Goal: Information Seeking & Learning: Learn about a topic

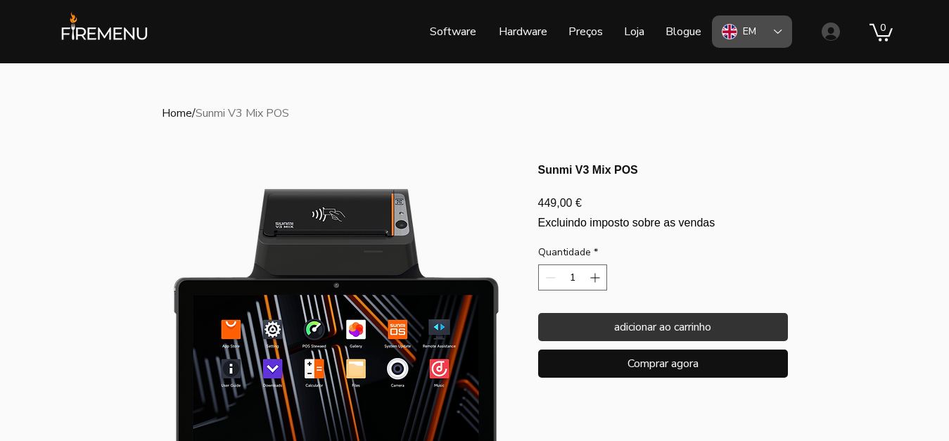
click at [776, 30] on icon "Language Selector: English" at bounding box center [778, 32] width 8 height 4
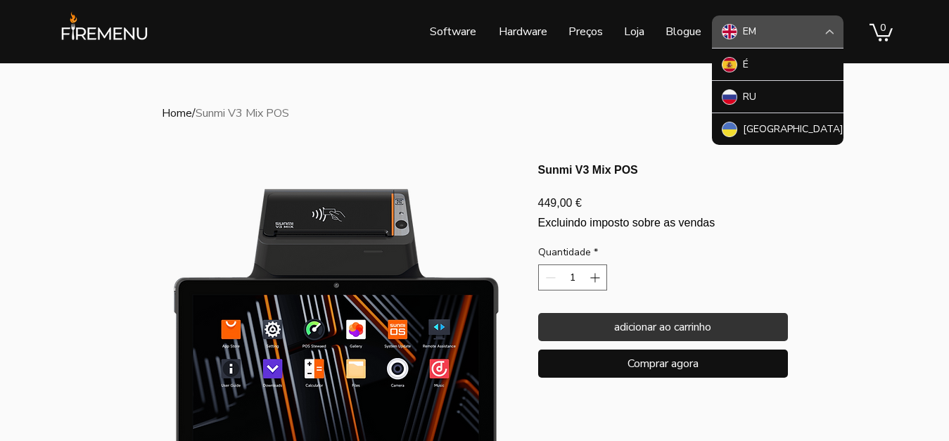
click at [776, 30] on div "EM" at bounding box center [778, 31] width 132 height 32
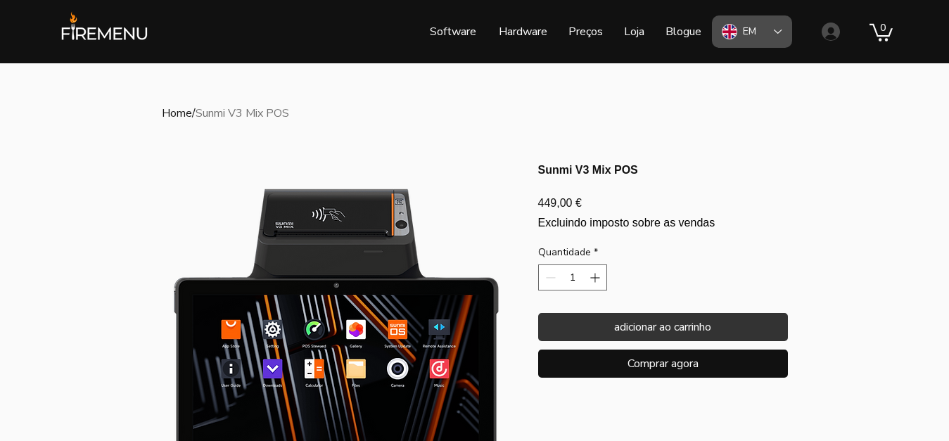
click at [776, 30] on icon "Language Selector: English" at bounding box center [778, 32] width 8 height 4
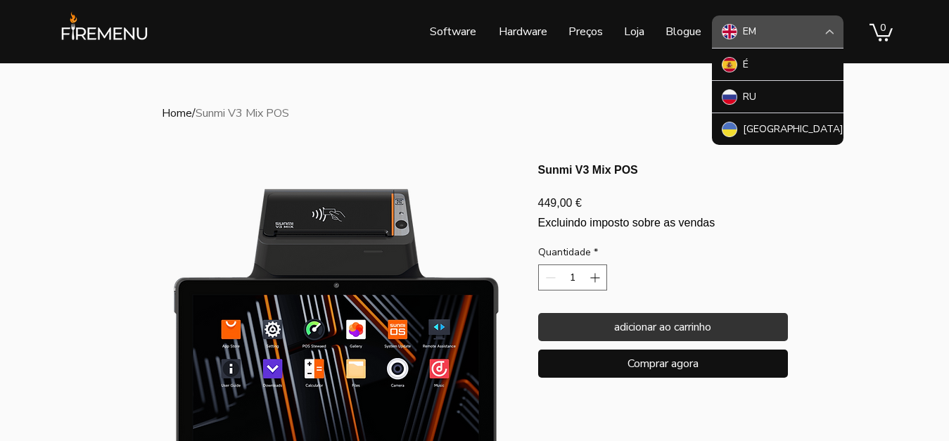
click at [776, 30] on div "EM" at bounding box center [778, 31] width 132 height 32
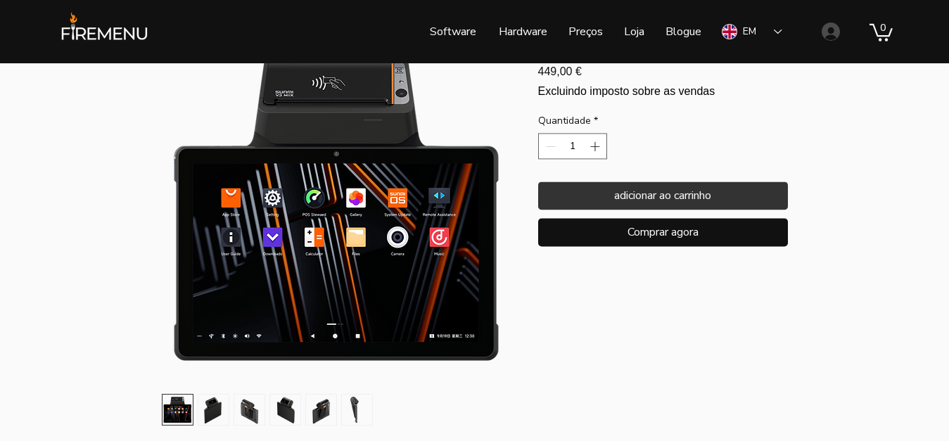
scroll to position [215, 0]
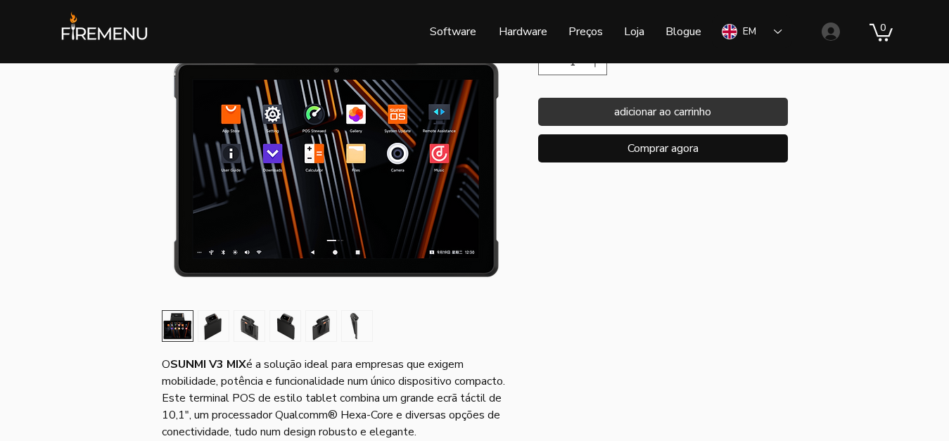
click at [219, 329] on img "2 / 6" at bounding box center [213, 326] width 30 height 30
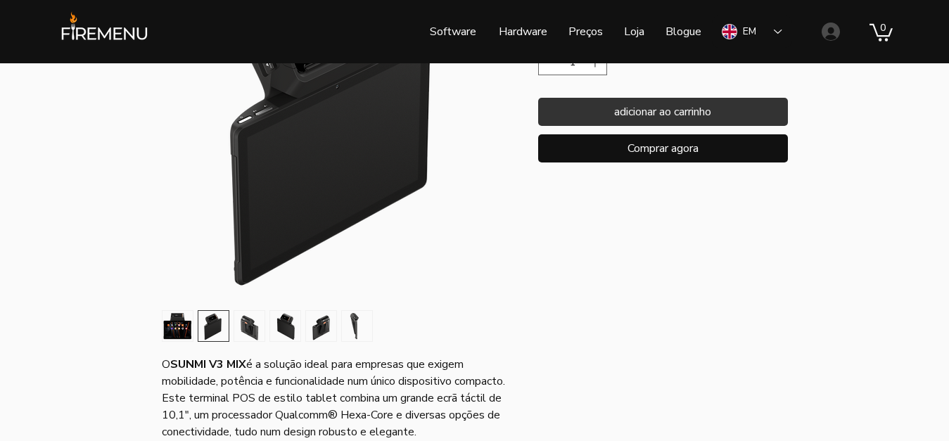
click at [248, 328] on img "3 / 6" at bounding box center [249, 326] width 30 height 30
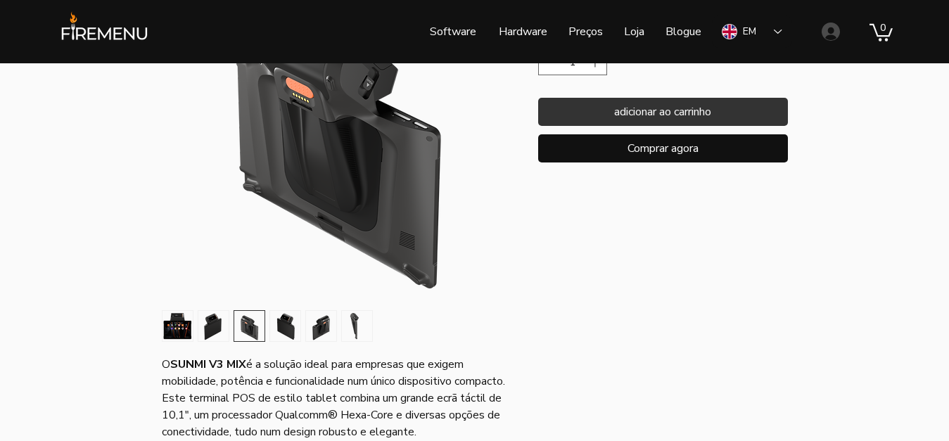
click at [290, 328] on img "4 / 6" at bounding box center [285, 326] width 30 height 30
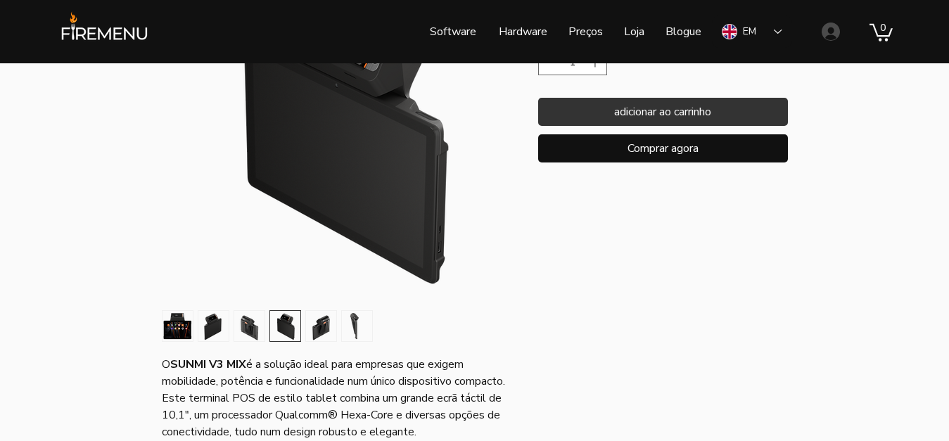
click at [329, 327] on img "5 / 6" at bounding box center [321, 326] width 30 height 30
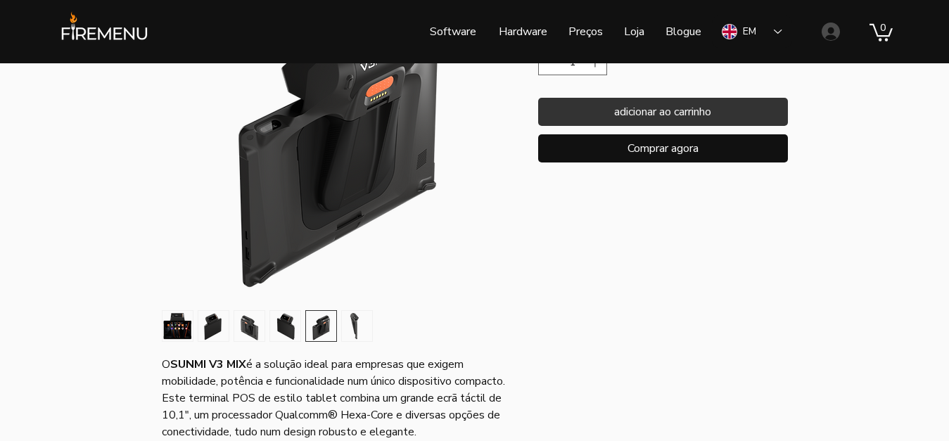
scroll to position [143, 0]
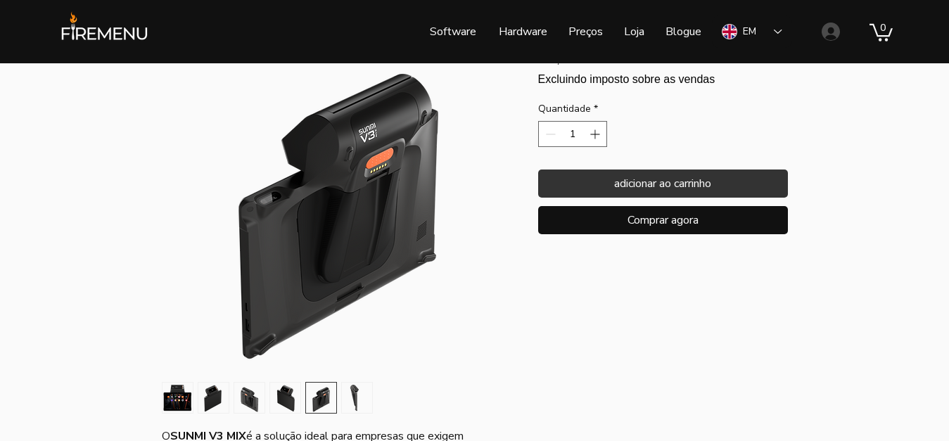
click at [351, 392] on img "6 / 6" at bounding box center [357, 398] width 30 height 30
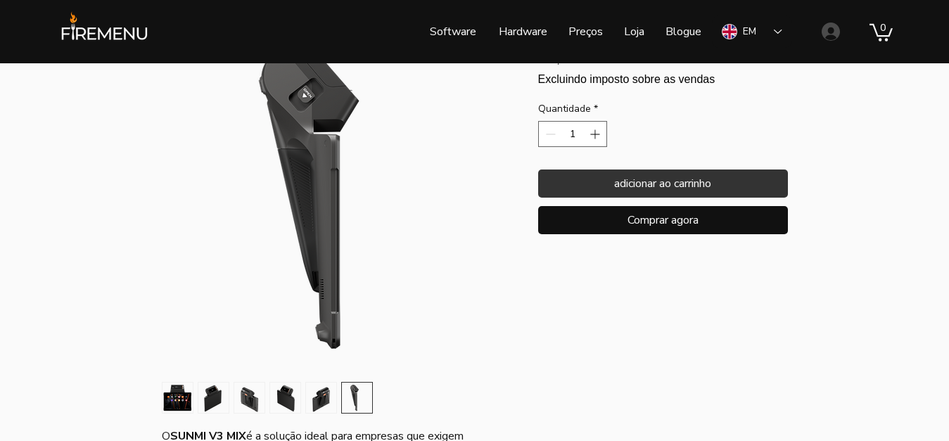
click at [414, 338] on img "main content" at bounding box center [338, 196] width 352 height 352
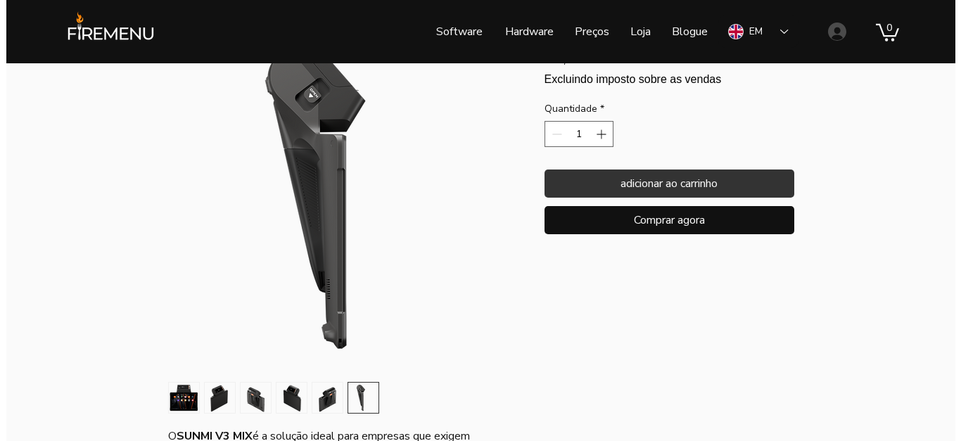
scroll to position [0, 0]
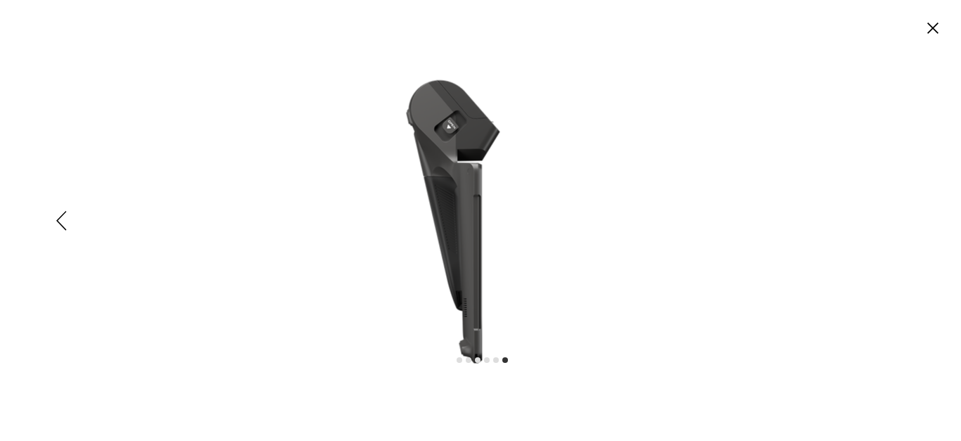
click at [933, 31] on circle "Close" at bounding box center [932, 28] width 23 height 23
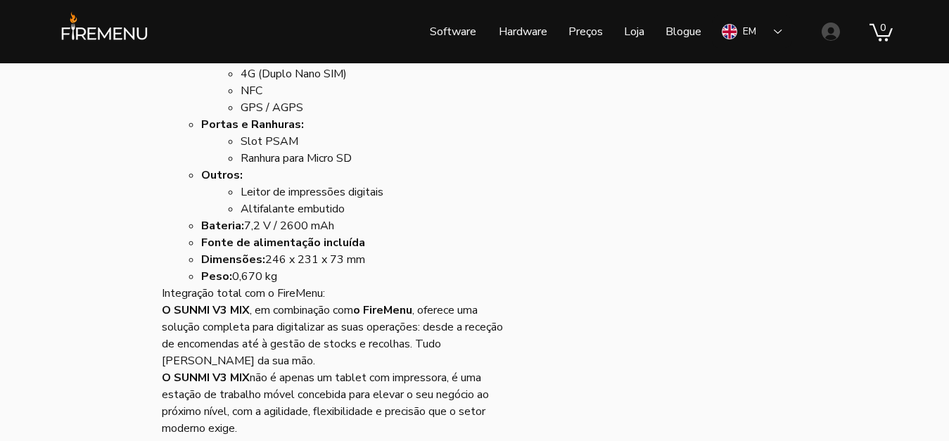
scroll to position [966, 0]
